Goal: Communication & Community: Answer question/provide support

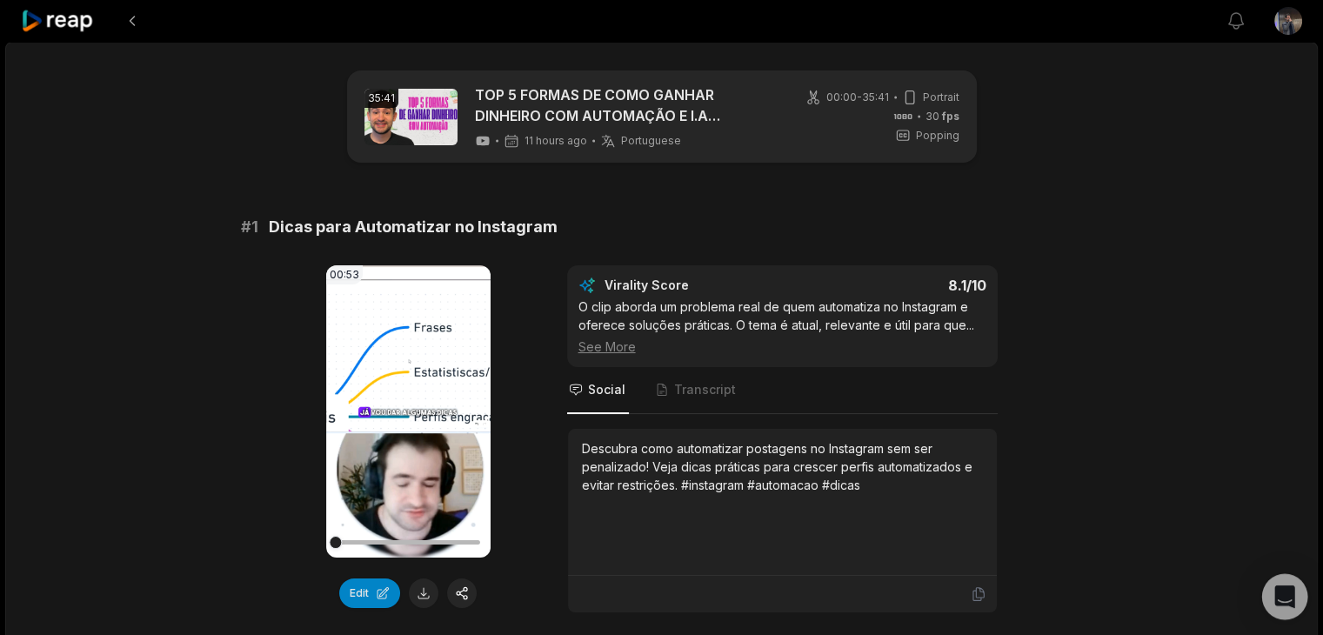
click at [1281, 606] on icon "Open Intercom Messenger" at bounding box center [1285, 596] width 23 height 23
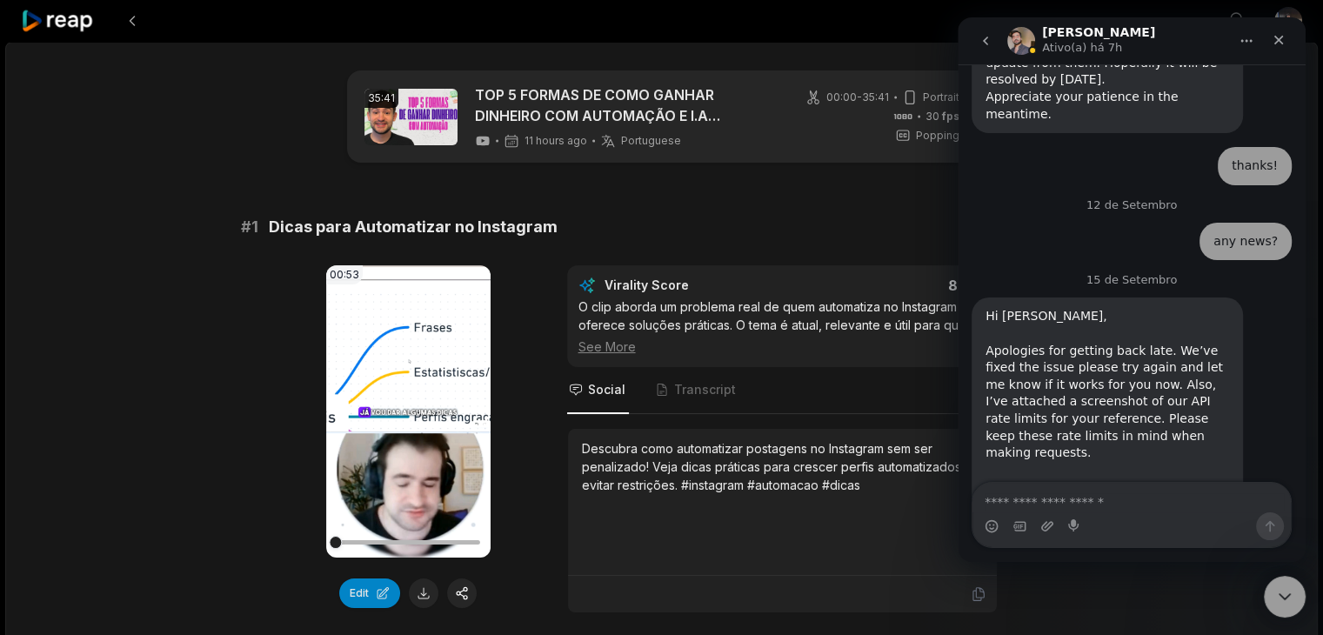
scroll to position [2999, 0]
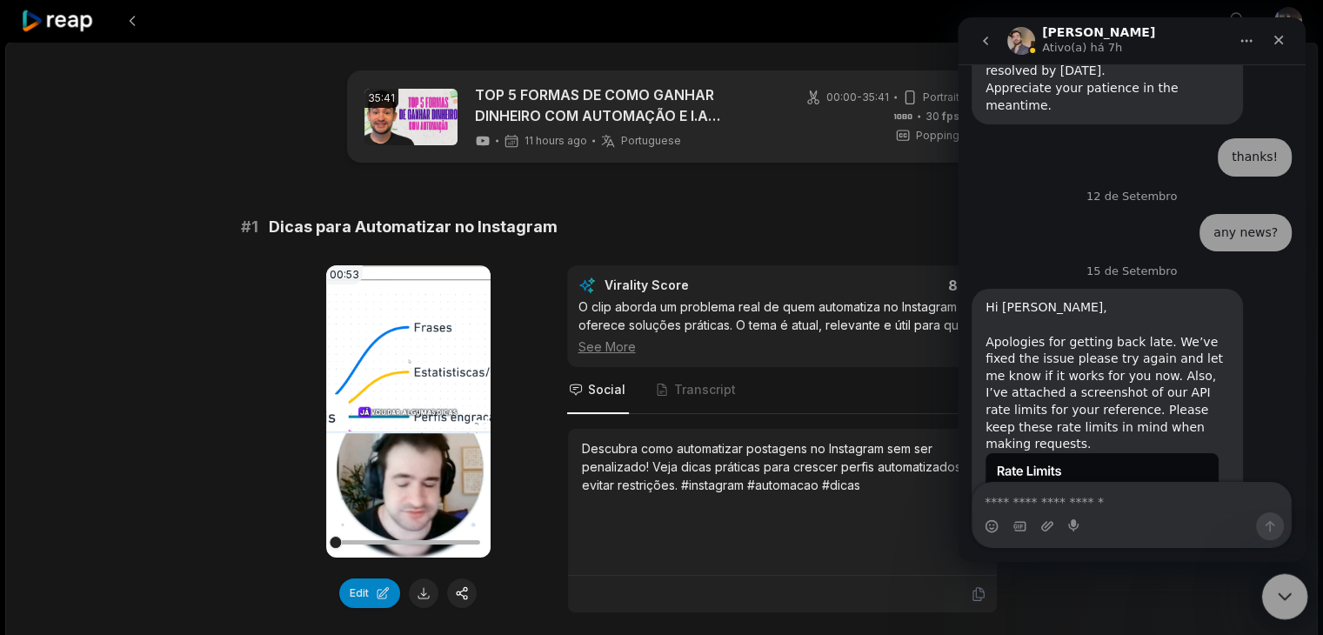
click at [1289, 601] on icon "Encerramento do Messenger da Intercom" at bounding box center [1282, 594] width 21 height 21
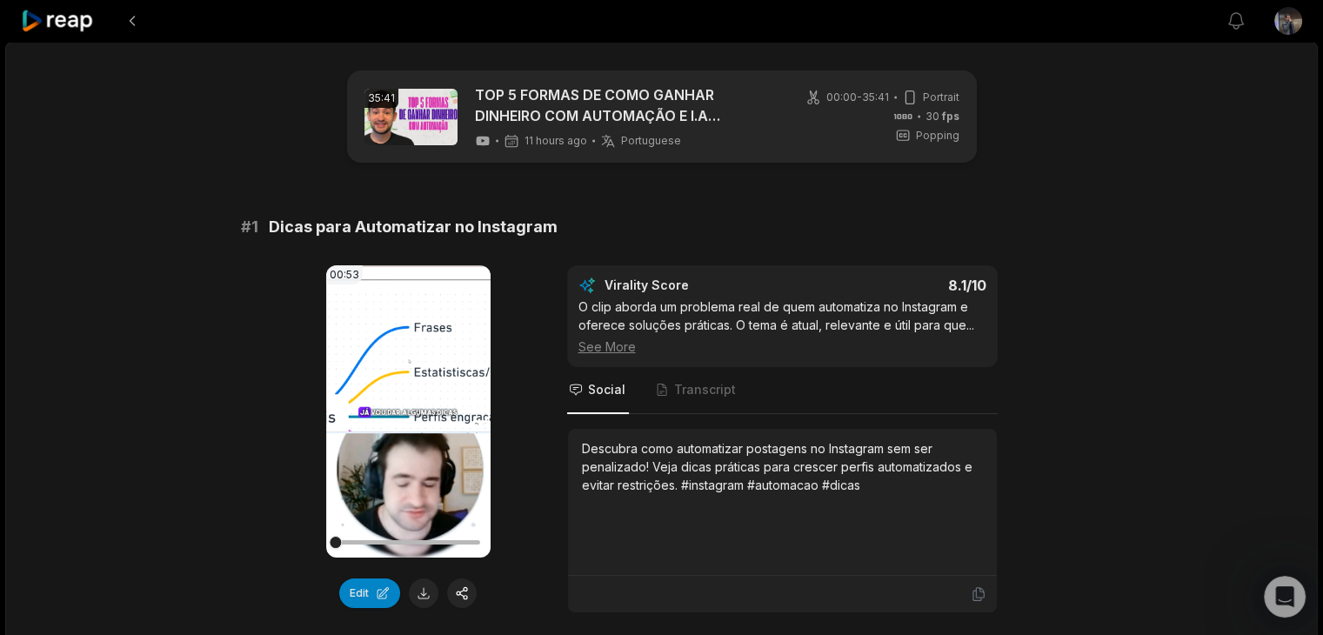
scroll to position [2998, 0]
click at [1277, 595] on icon "Abertura do Messenger da Intercom" at bounding box center [1282, 594] width 29 height 29
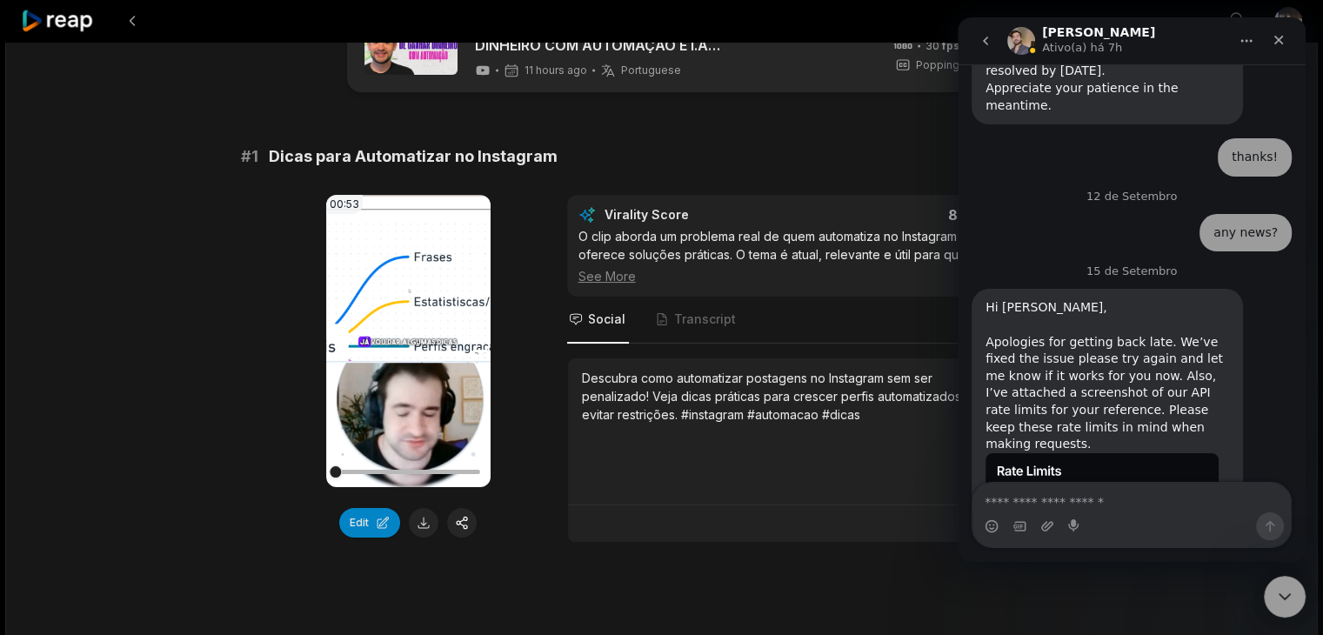
scroll to position [174, 0]
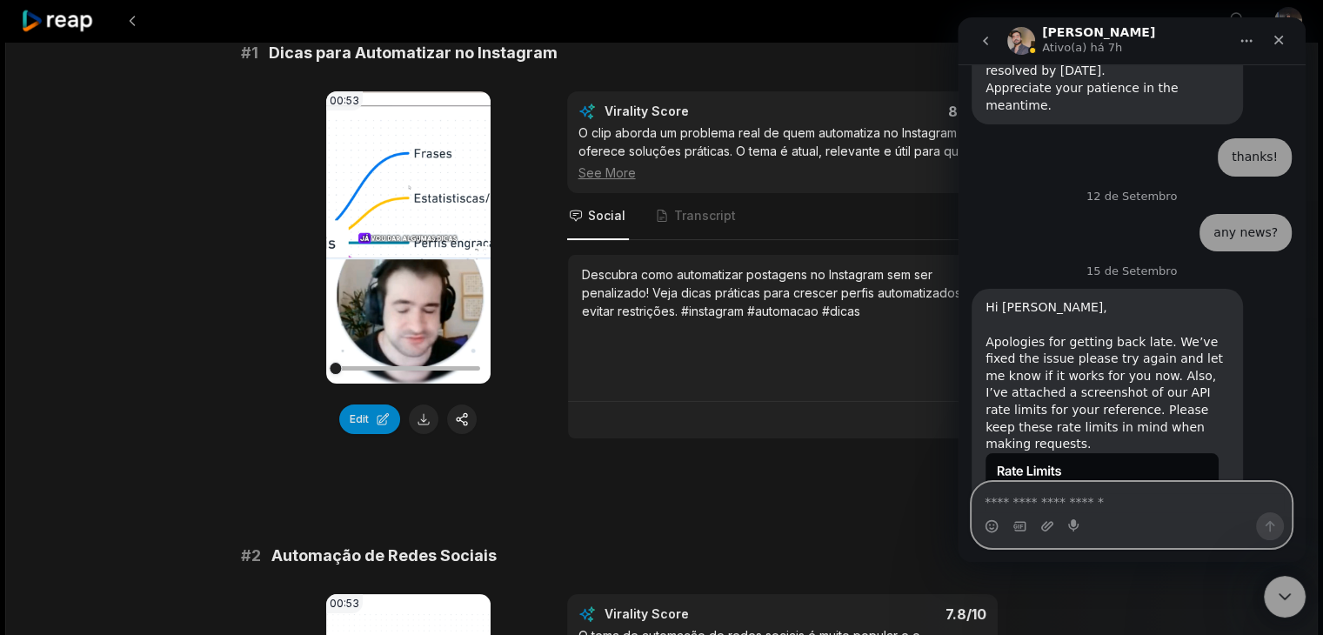
click at [1049, 500] on textarea "Envie uma mensagem..." at bounding box center [1132, 498] width 318 height 30
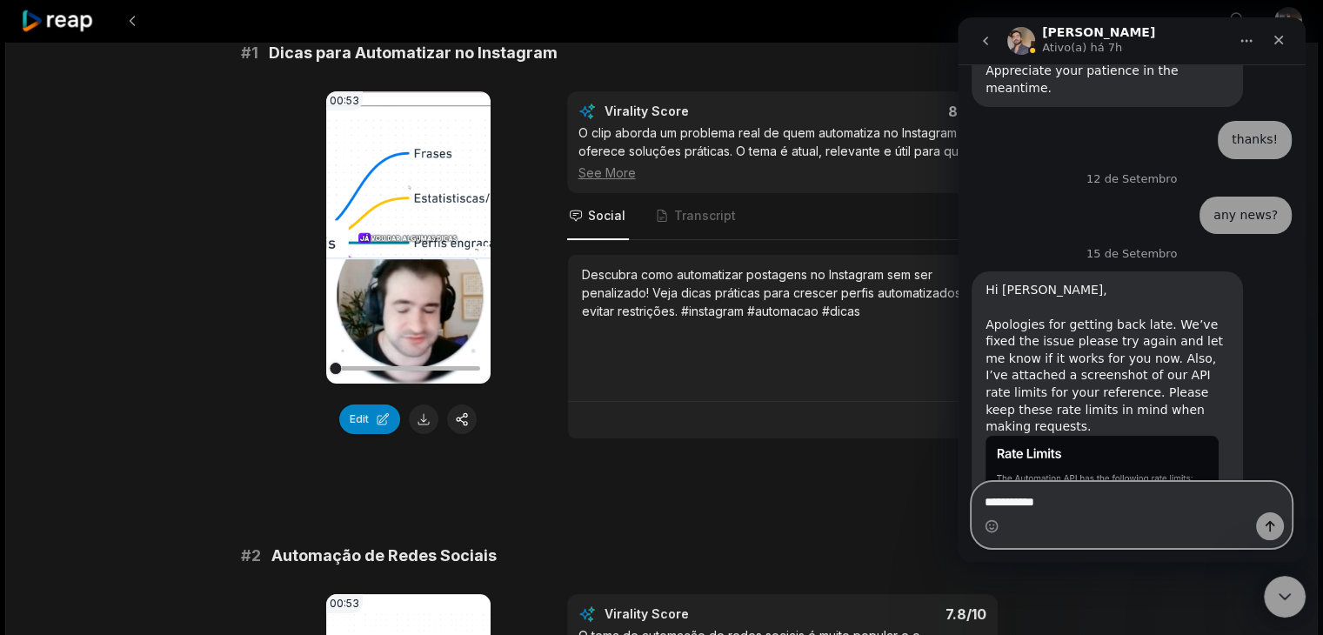
scroll to position [3034, 0]
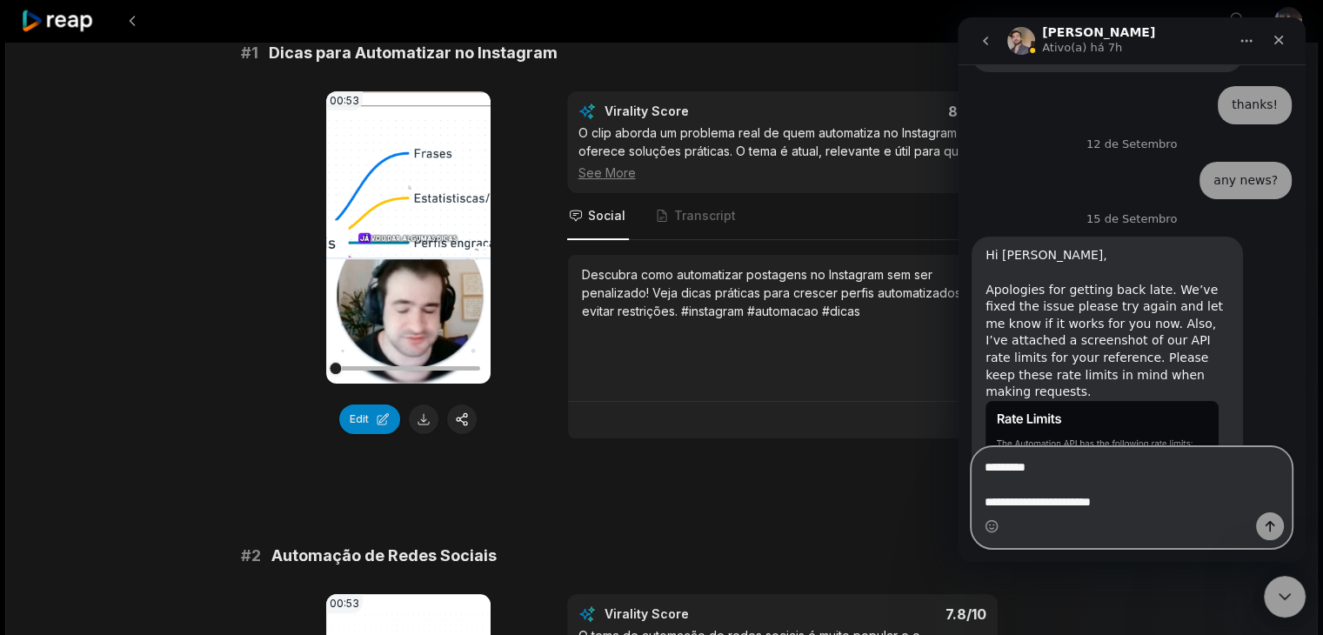
type textarea "**********"
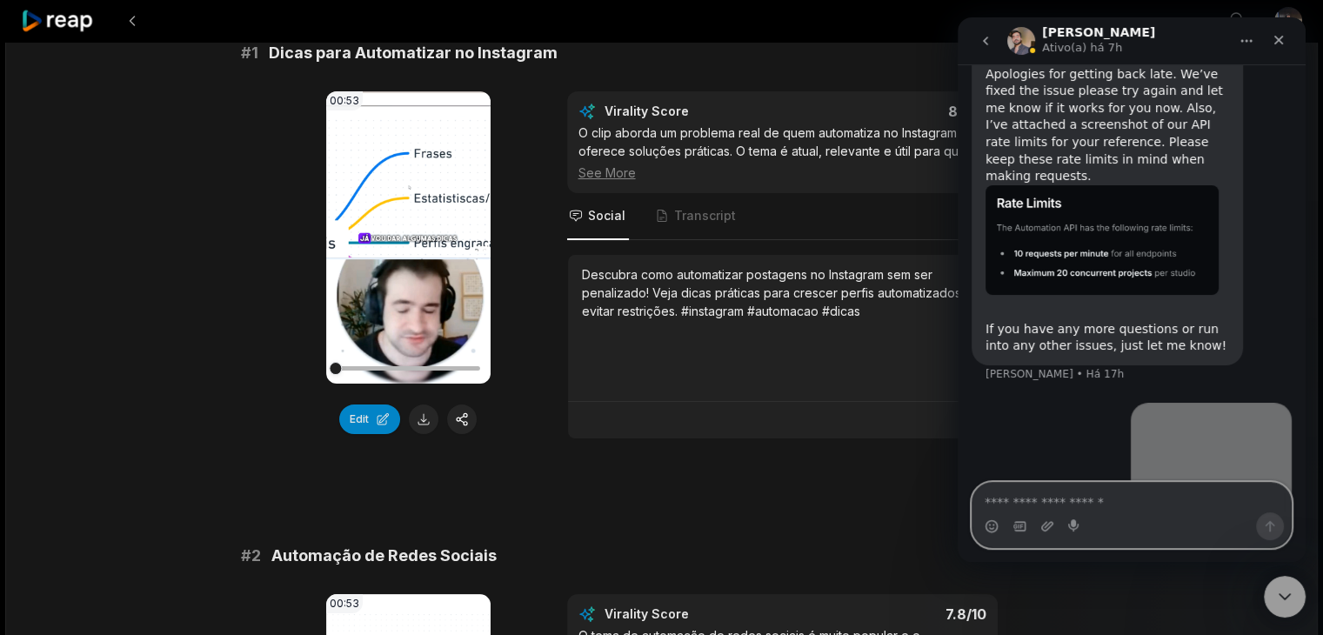
scroll to position [3286, 0]
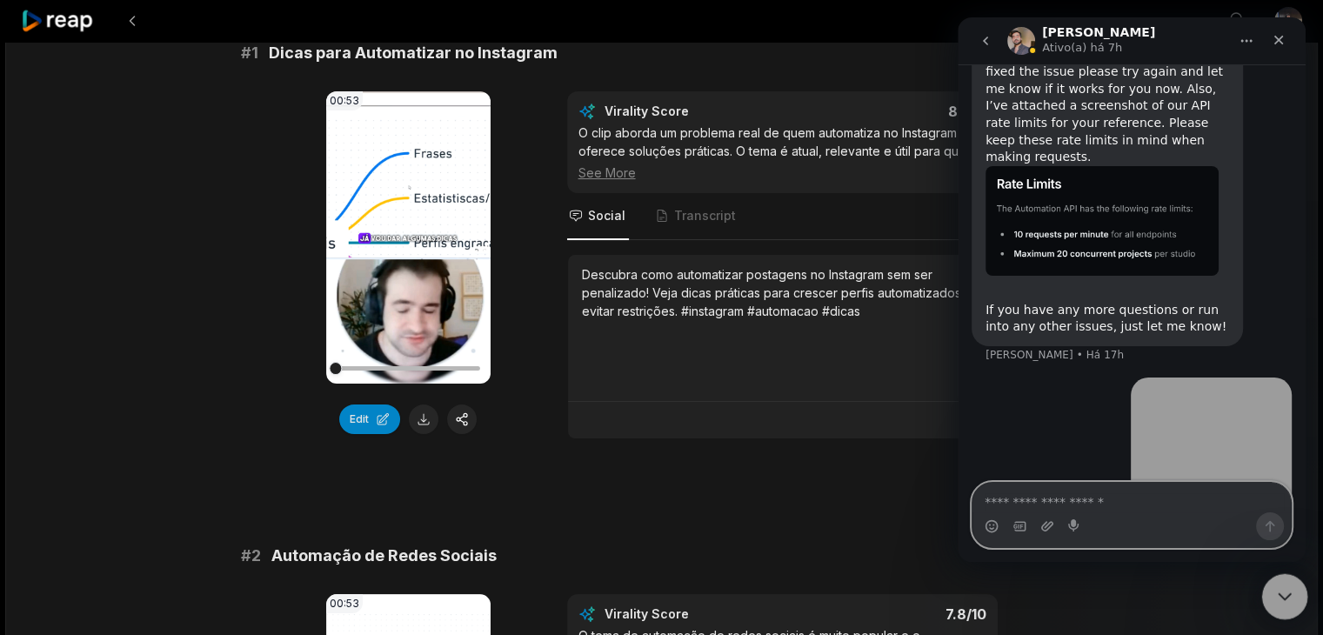
click at [1286, 598] on icon "Encerramento do Messenger da Intercom" at bounding box center [1282, 594] width 21 height 21
